Goal: Transaction & Acquisition: Subscribe to service/newsletter

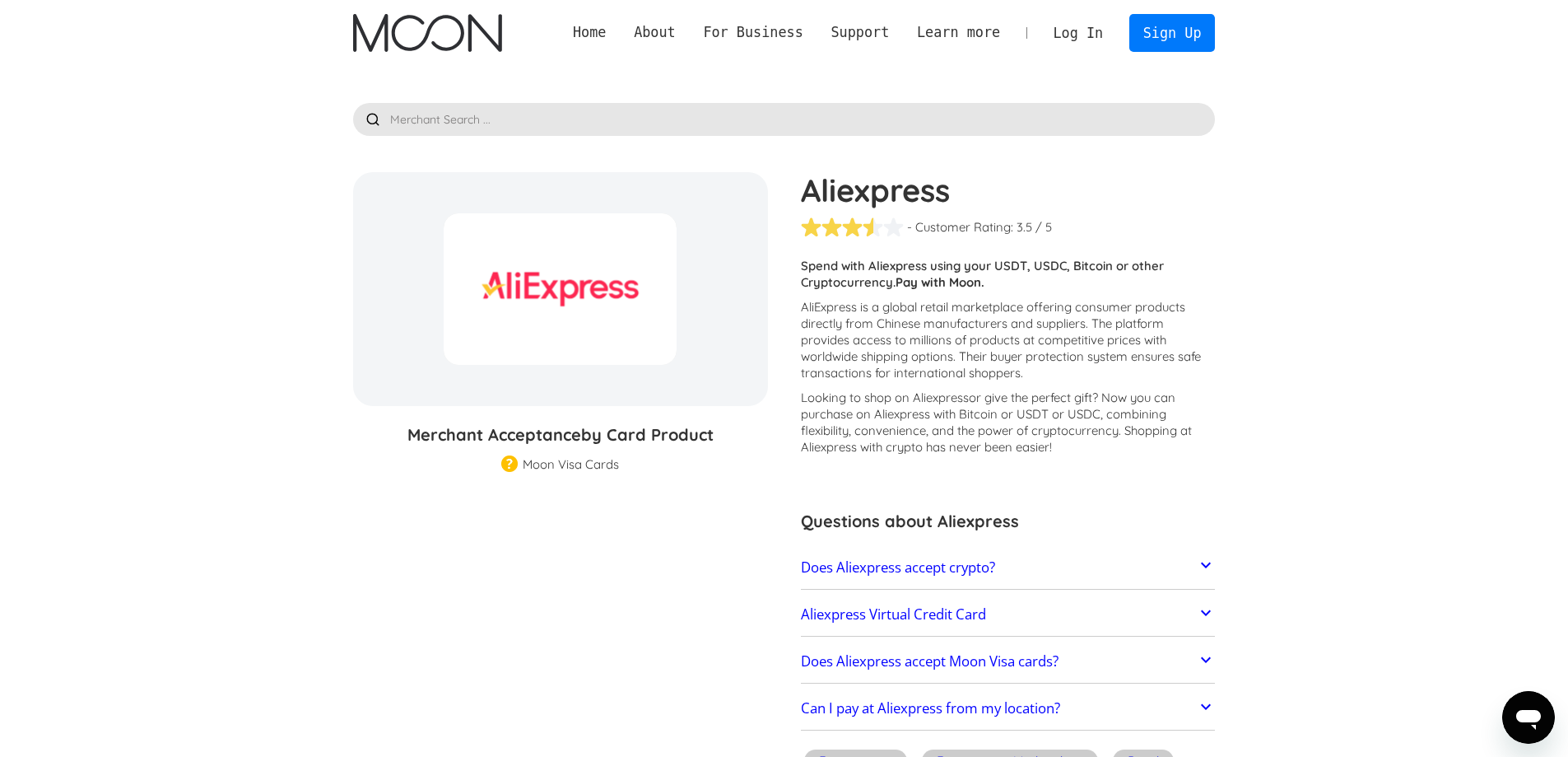
click at [431, 28] on img "home" at bounding box center [427, 32] width 149 height 37
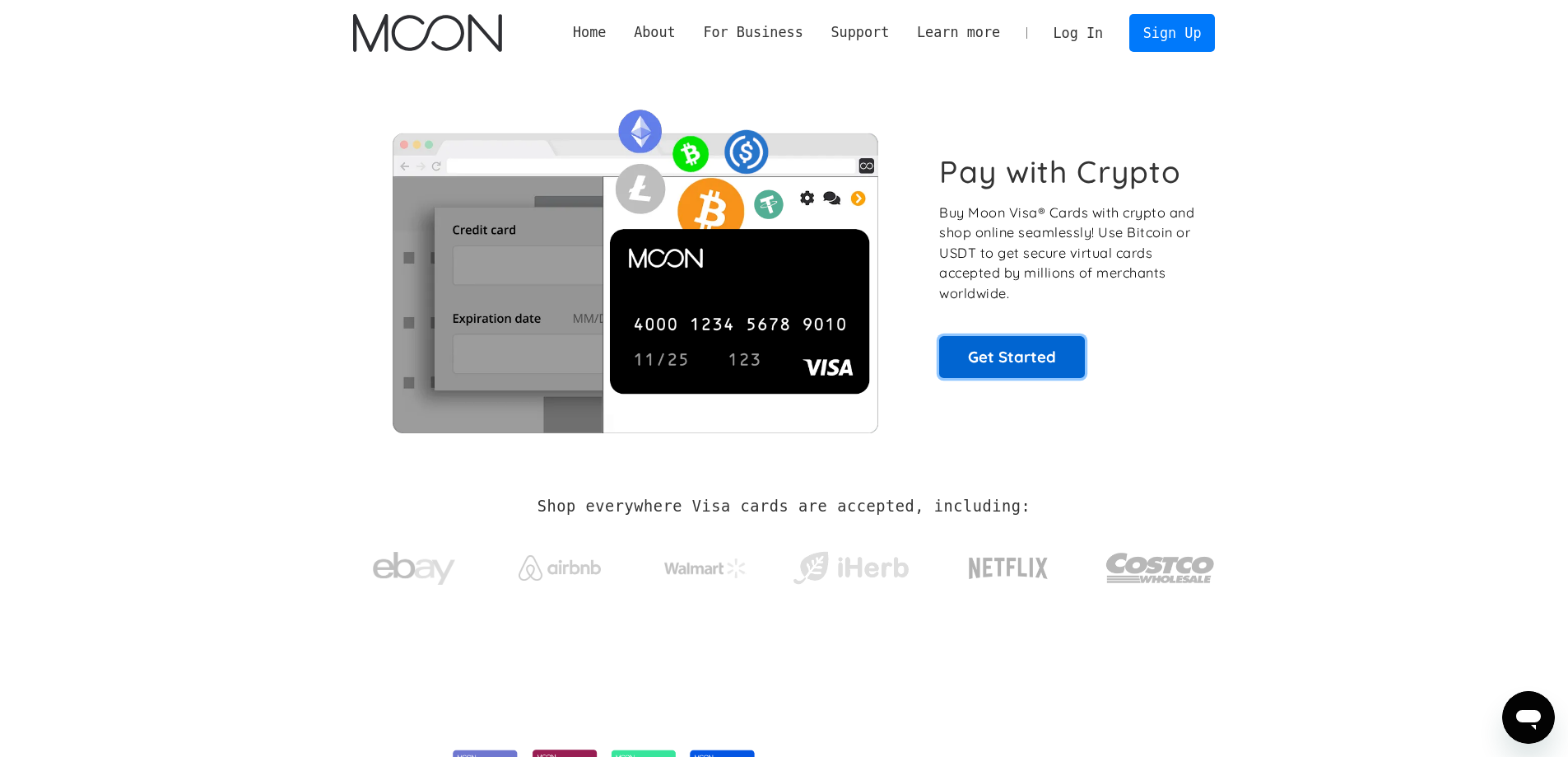
click at [988, 357] on link "Get Started" at bounding box center [1012, 357] width 145 height 41
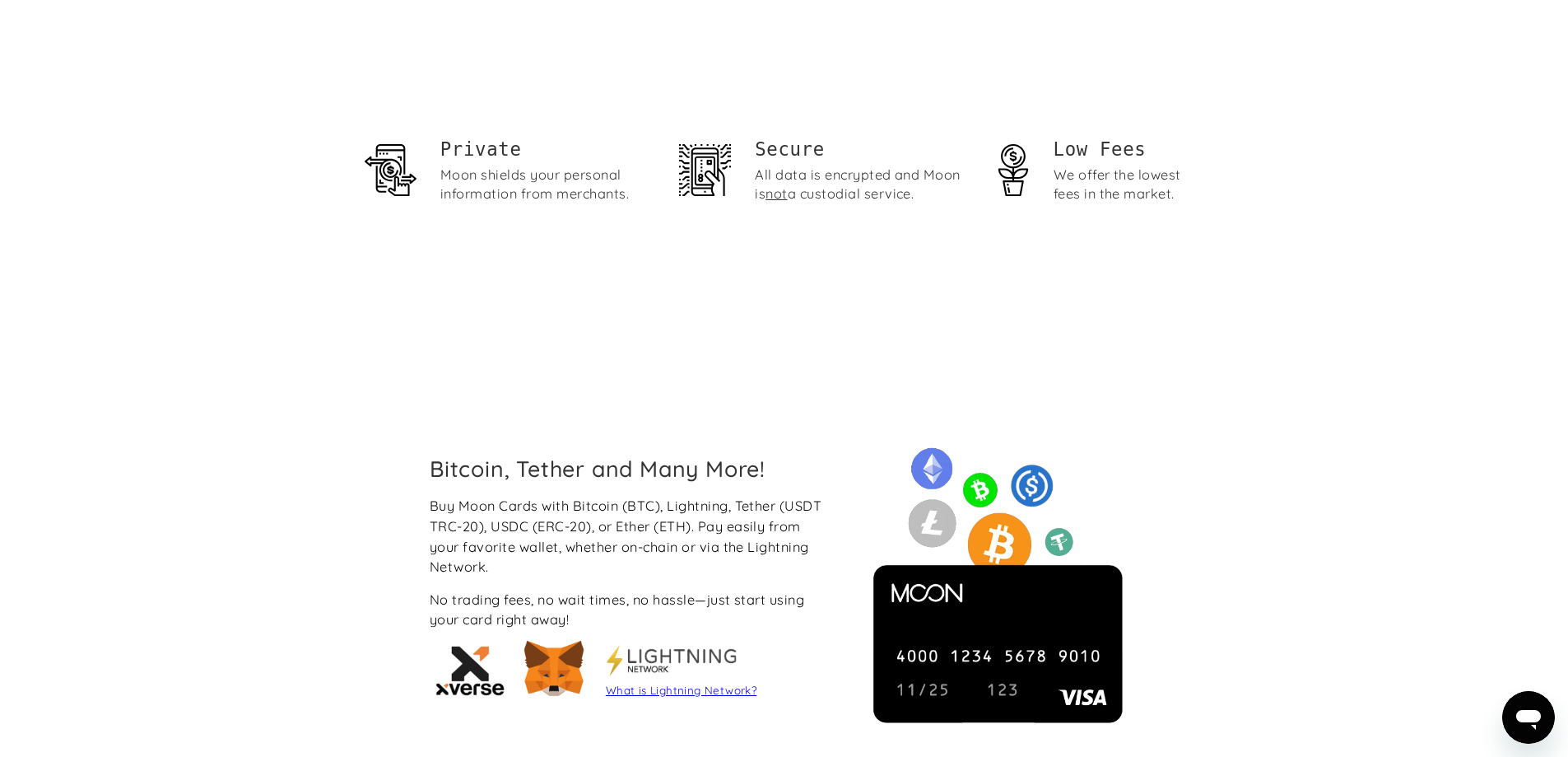
scroll to position [1071, 0]
